Goal: Task Accomplishment & Management: Manage account settings

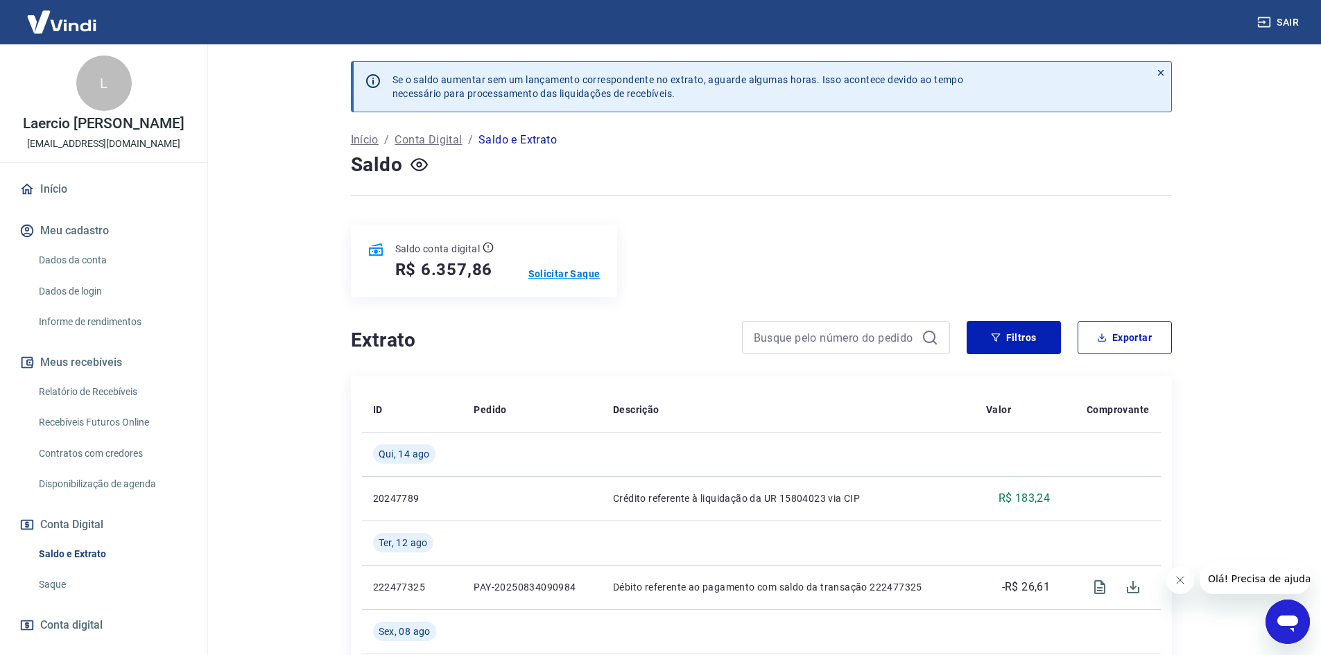
click at [537, 272] on p "Solicitar Saque" at bounding box center [564, 274] width 72 height 14
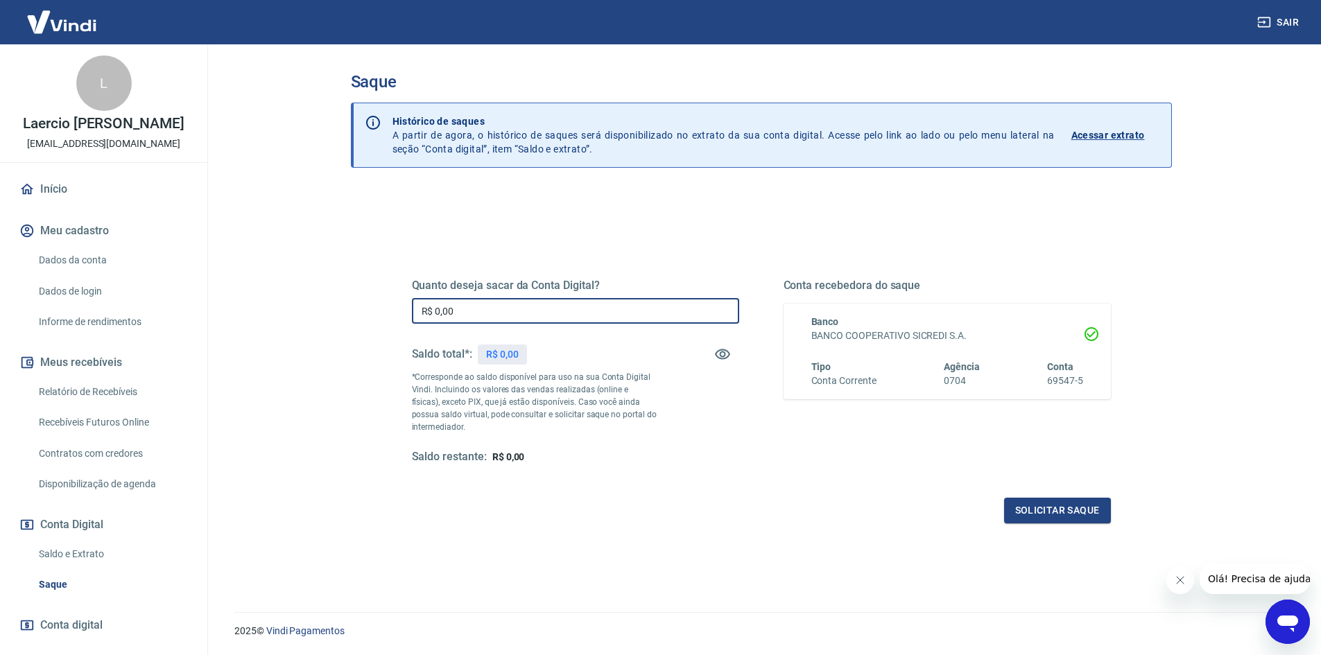
drag, startPoint x: 519, startPoint y: 307, endPoint x: 357, endPoint y: 294, distance: 162.1
click at [358, 294] on div "Quanto deseja sacar da Conta Digital? R$ 0,00 ​ Saldo total*: R$ 0,00 *Correspo…" at bounding box center [761, 443] width 821 height 507
type input "R$ 5.000,00"
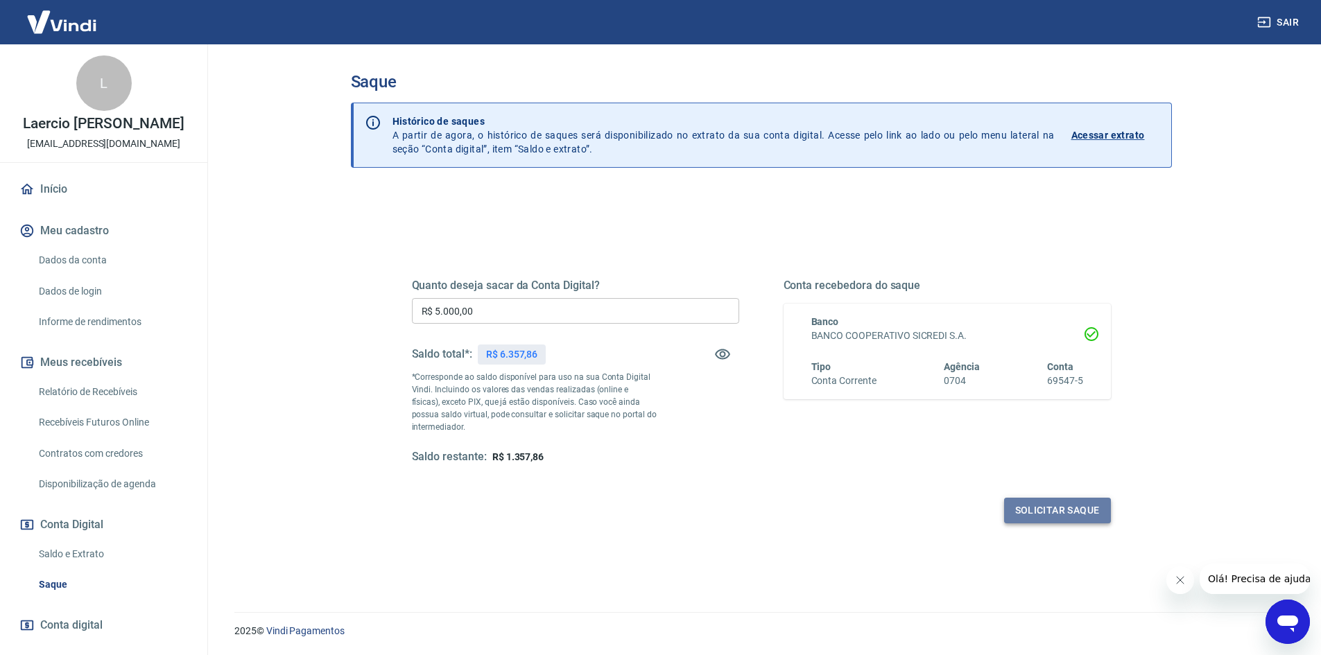
click at [1018, 503] on button "Solicitar saque" at bounding box center [1057, 511] width 107 height 26
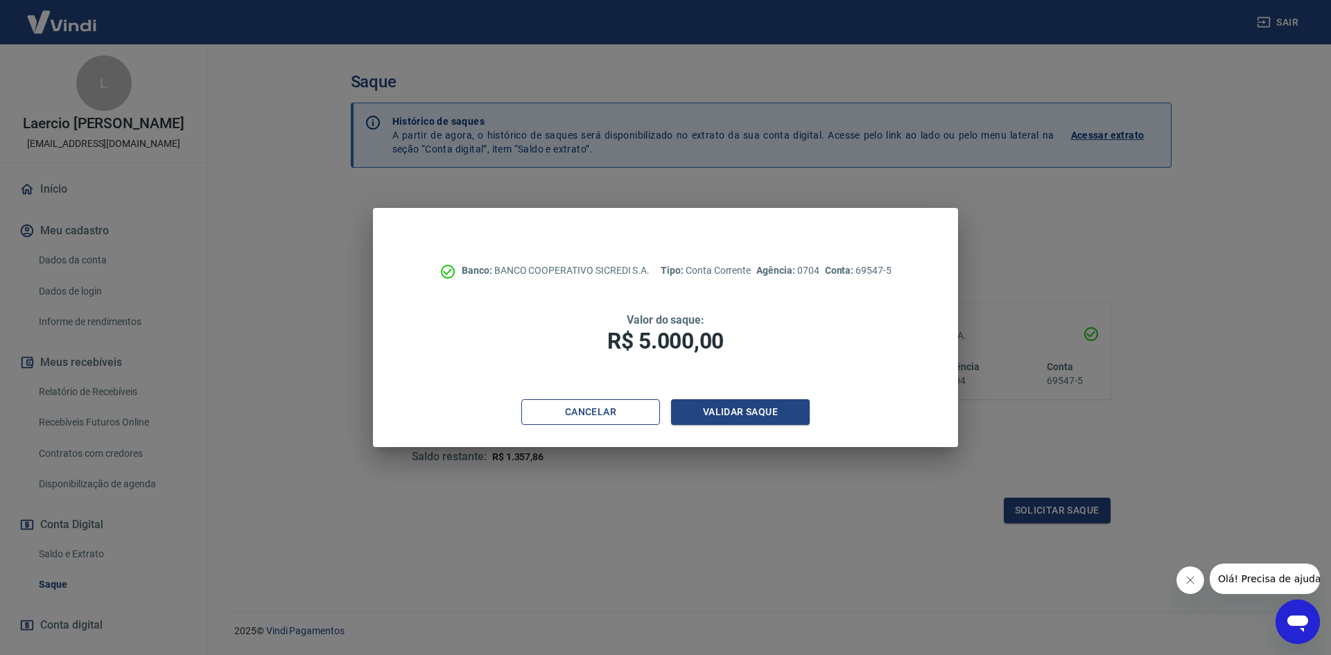
drag, startPoint x: 627, startPoint y: 412, endPoint x: 636, endPoint y: 424, distance: 14.8
click at [627, 413] on button "Cancelar" at bounding box center [590, 412] width 139 height 26
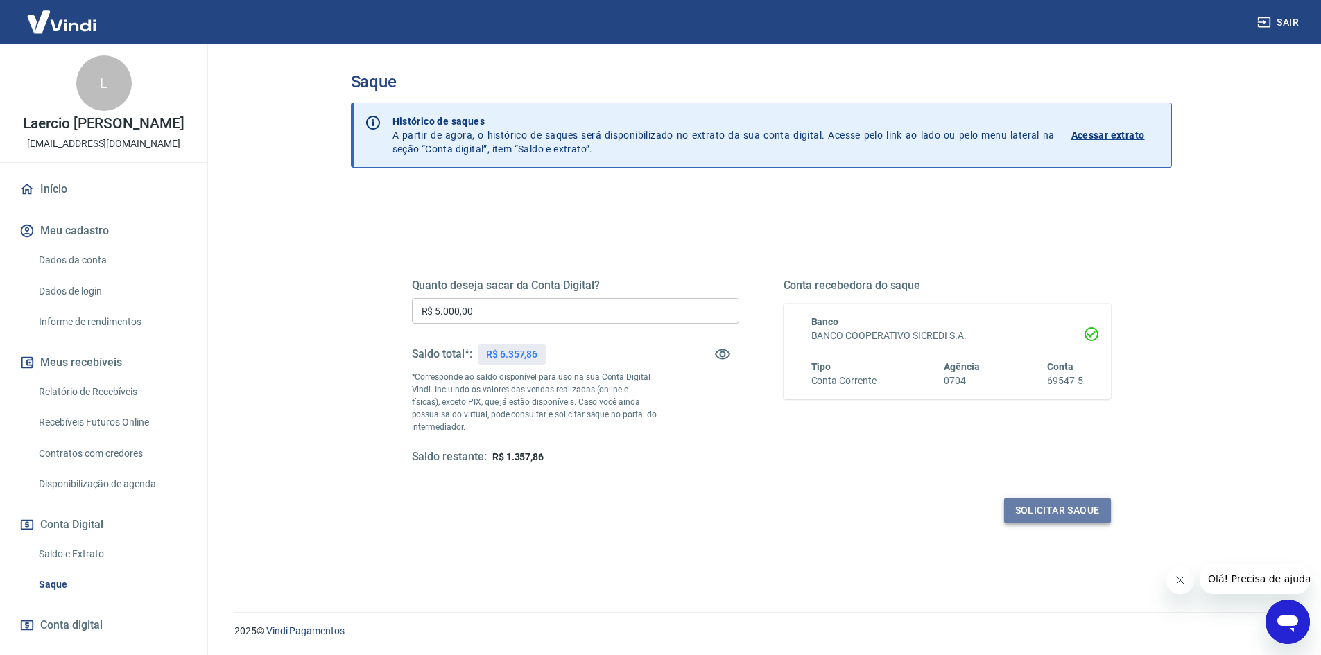
click at [1077, 503] on button "Solicitar saque" at bounding box center [1057, 511] width 107 height 26
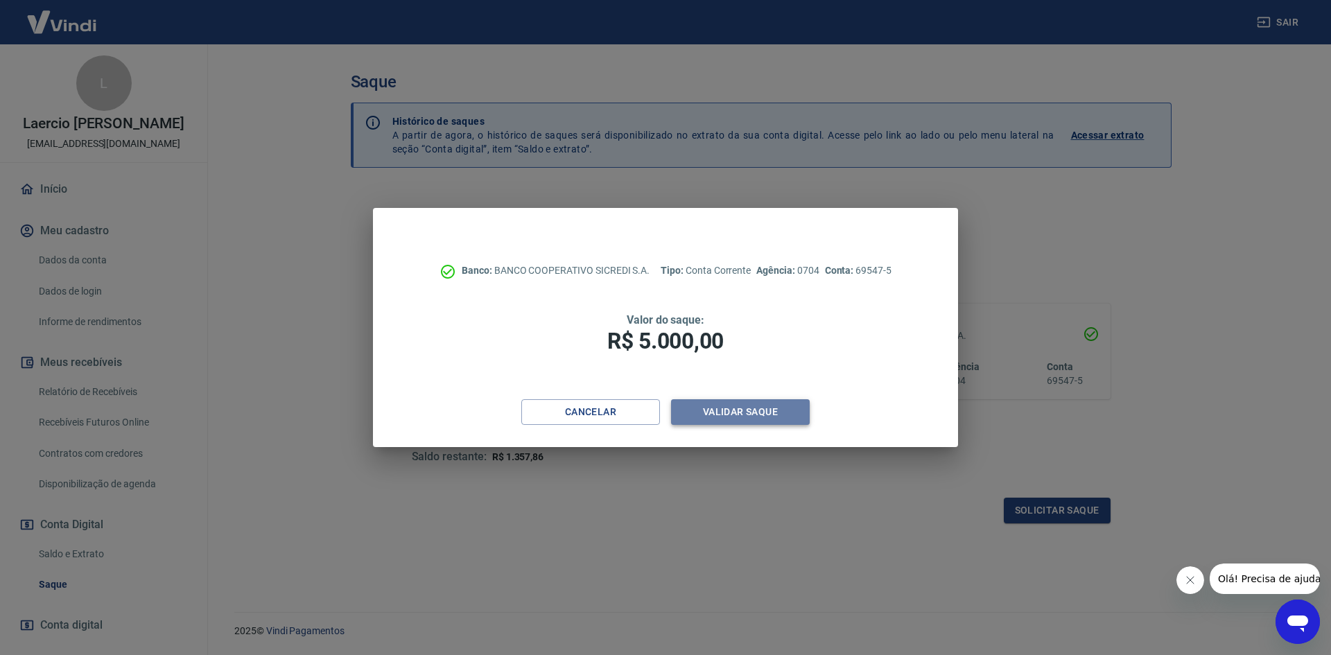
click at [726, 414] on button "Validar saque" at bounding box center [740, 412] width 139 height 26
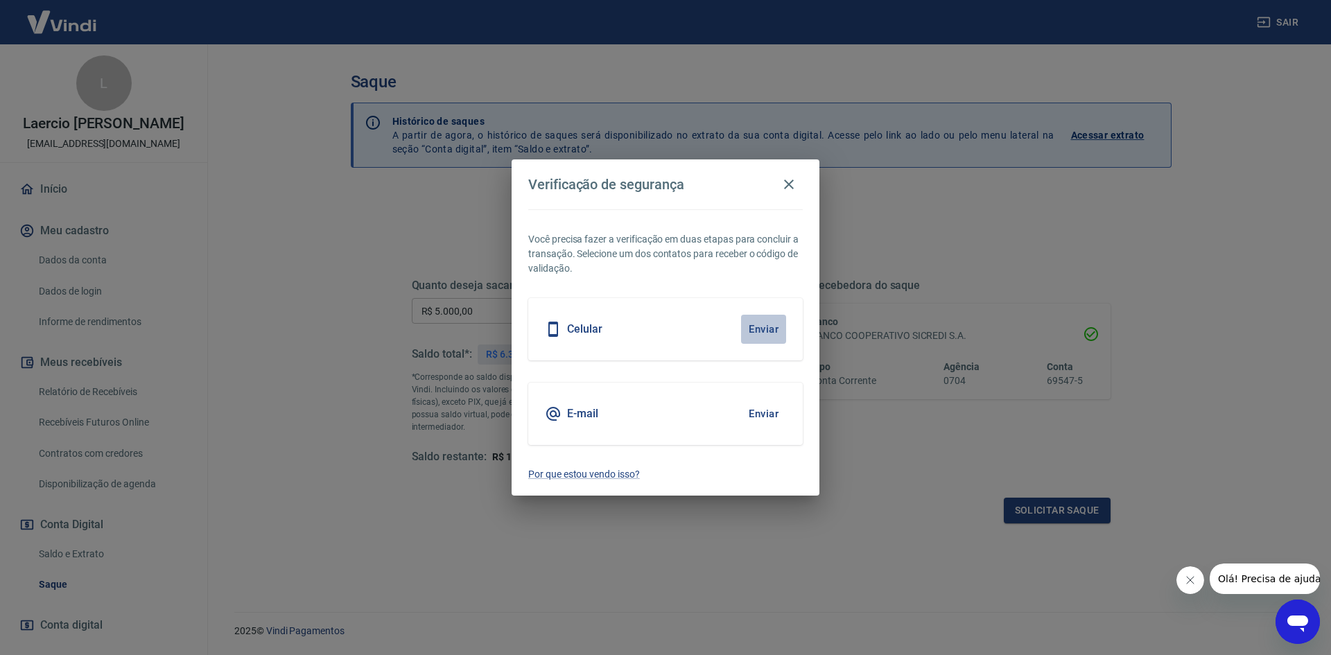
click at [751, 322] on button "Enviar" at bounding box center [763, 329] width 45 height 29
click at [590, 328] on h5 "Celular" at bounding box center [584, 329] width 35 height 14
click at [738, 327] on div "Celular Enviar" at bounding box center [665, 329] width 275 height 62
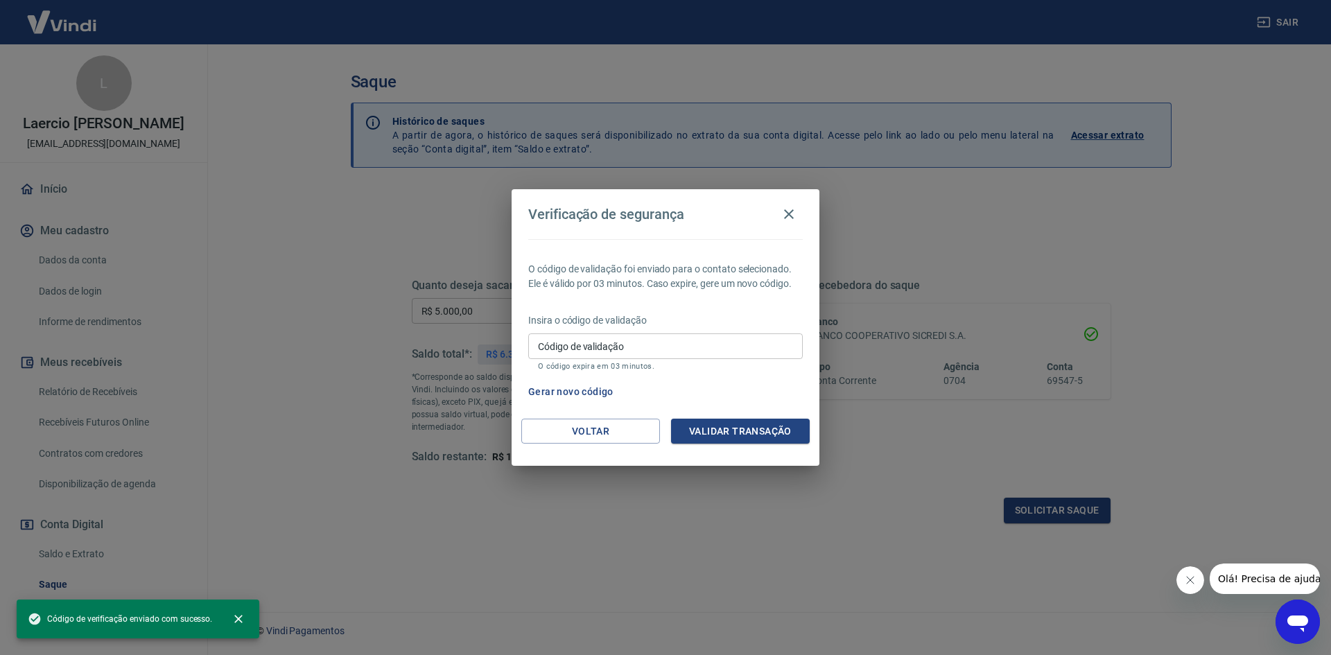
click at [771, 325] on p "Insira o código de validação" at bounding box center [665, 320] width 275 height 15
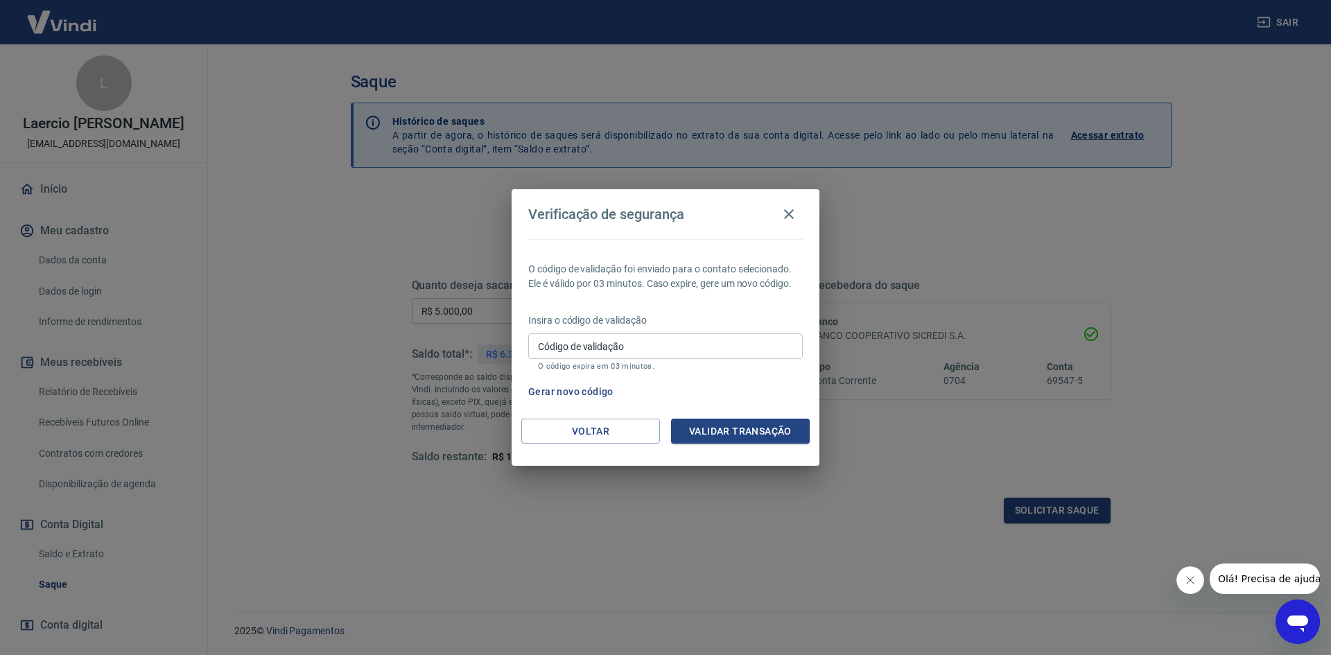
click at [646, 347] on input "Código de validação" at bounding box center [665, 346] width 275 height 26
type input "282982"
click at [729, 421] on button "Validar transação" at bounding box center [740, 432] width 139 height 26
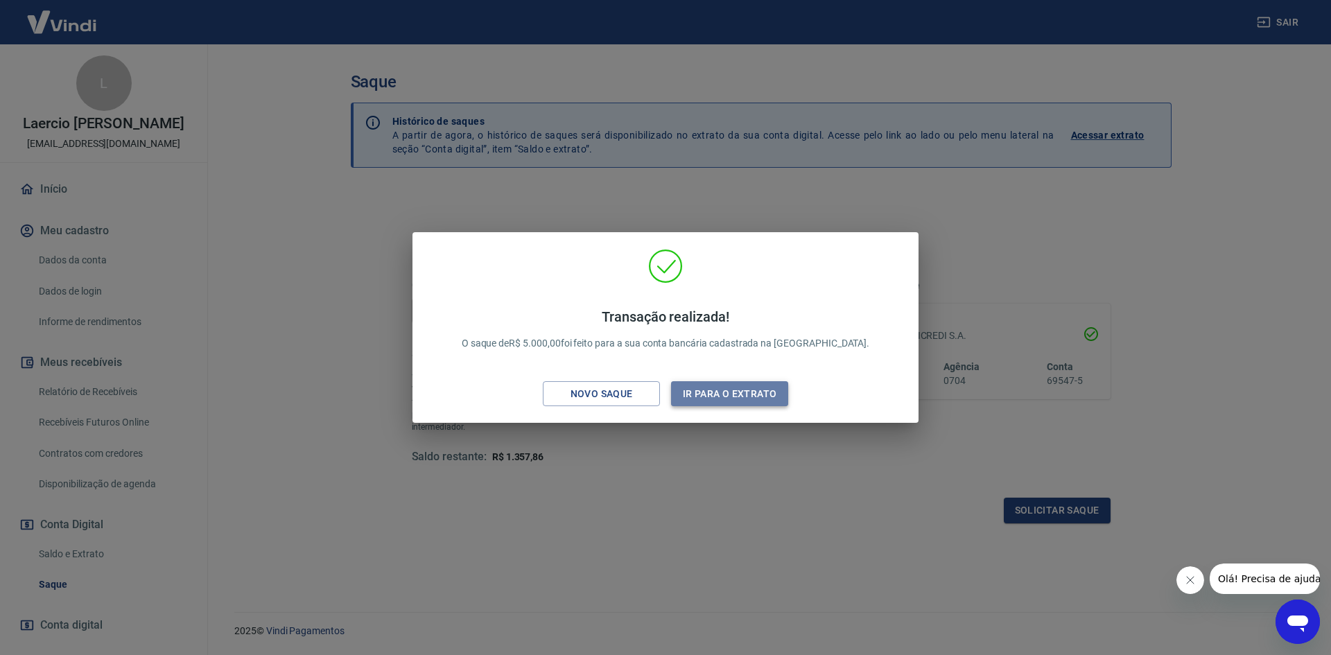
click at [717, 395] on button "Ir para o extrato" at bounding box center [729, 394] width 117 height 26
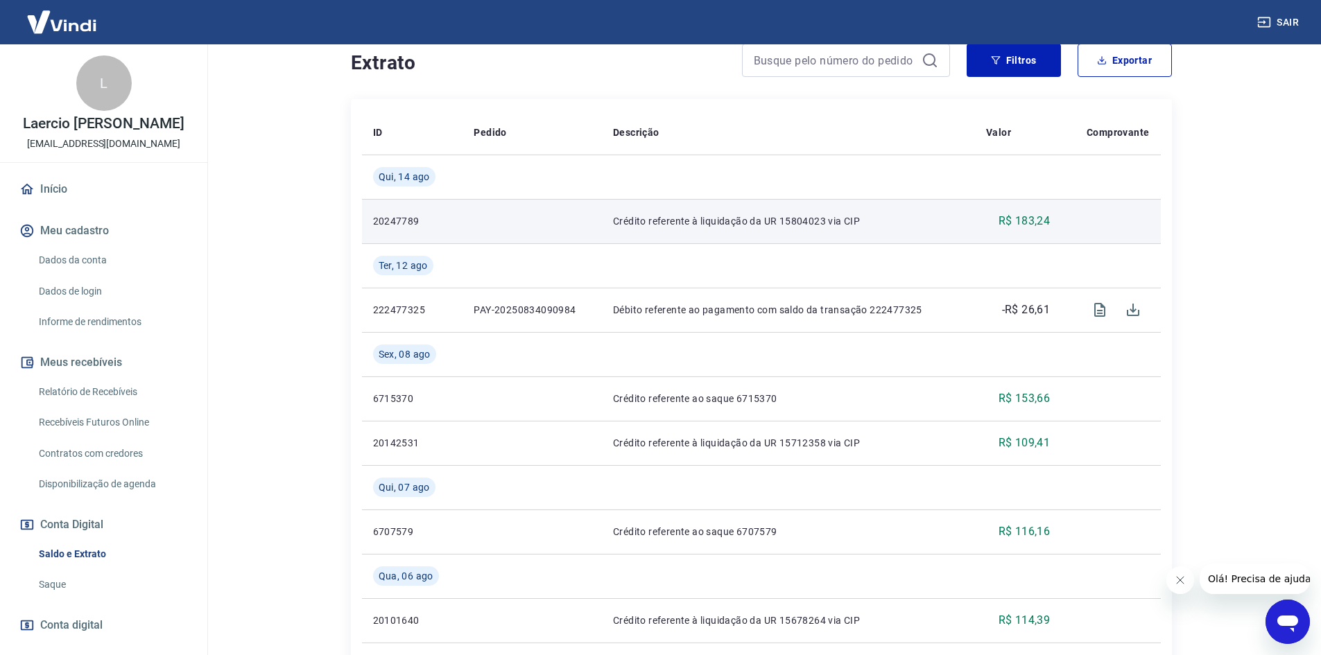
scroll to position [333, 0]
